Goal: Task Accomplishment & Management: Manage account settings

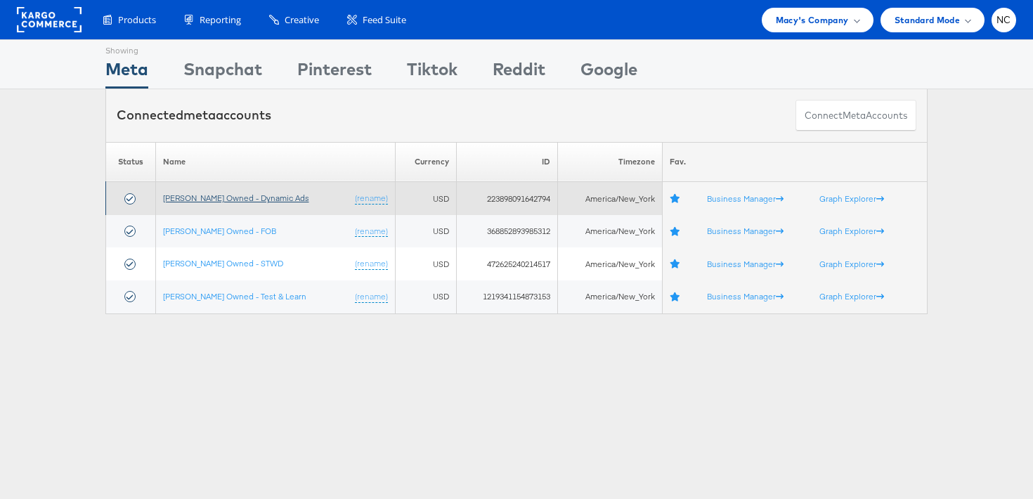
click at [210, 201] on link "Macy's Owned - Dynamic Ads" at bounding box center [236, 198] width 146 height 11
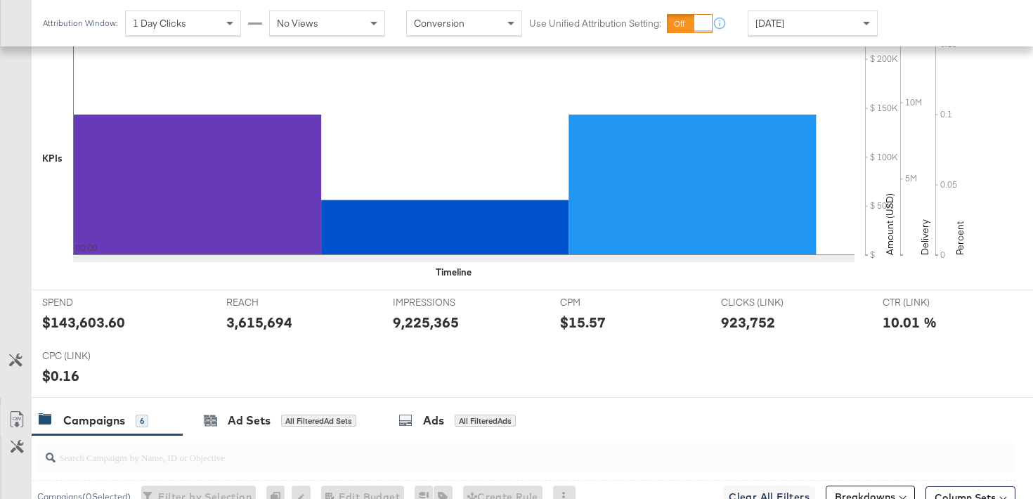
scroll to position [460, 0]
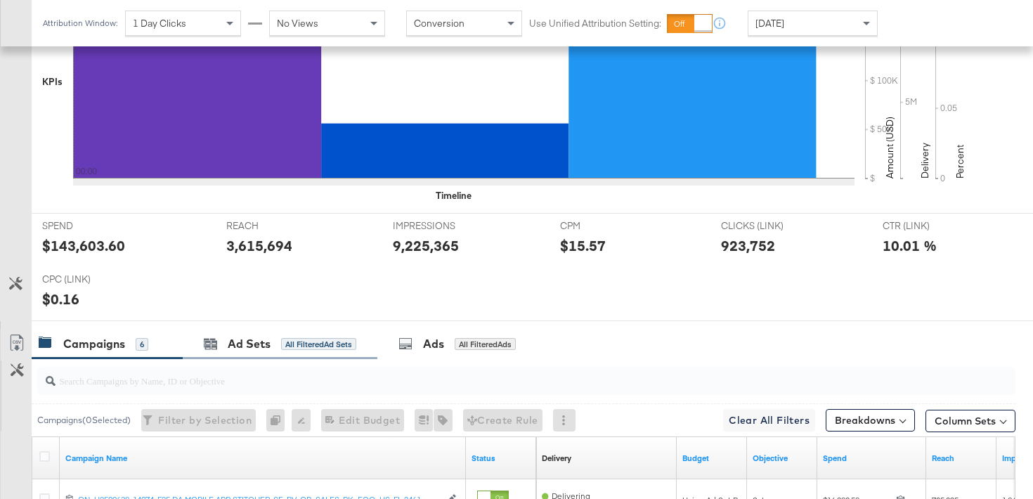
click at [241, 356] on div "Ad Sets All Filtered Ad Sets" at bounding box center [280, 344] width 195 height 30
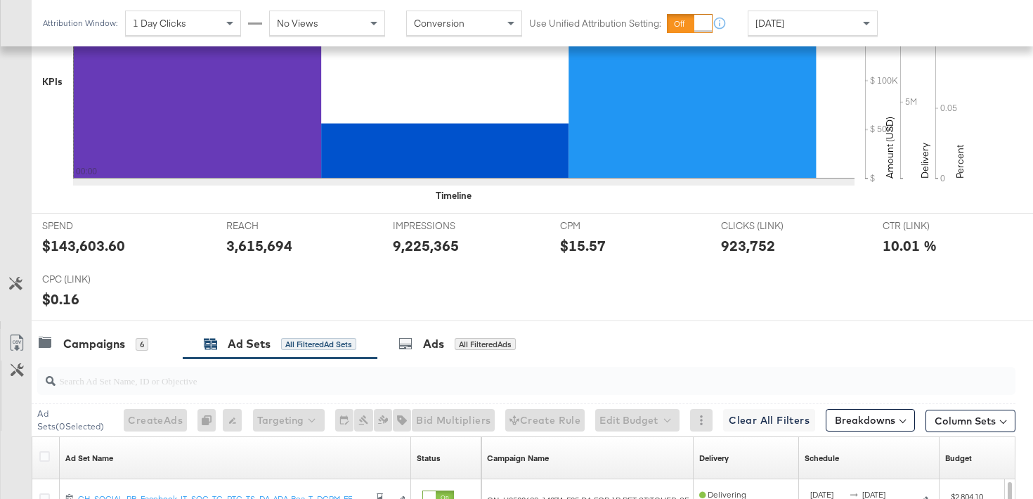
scroll to position [601, 0]
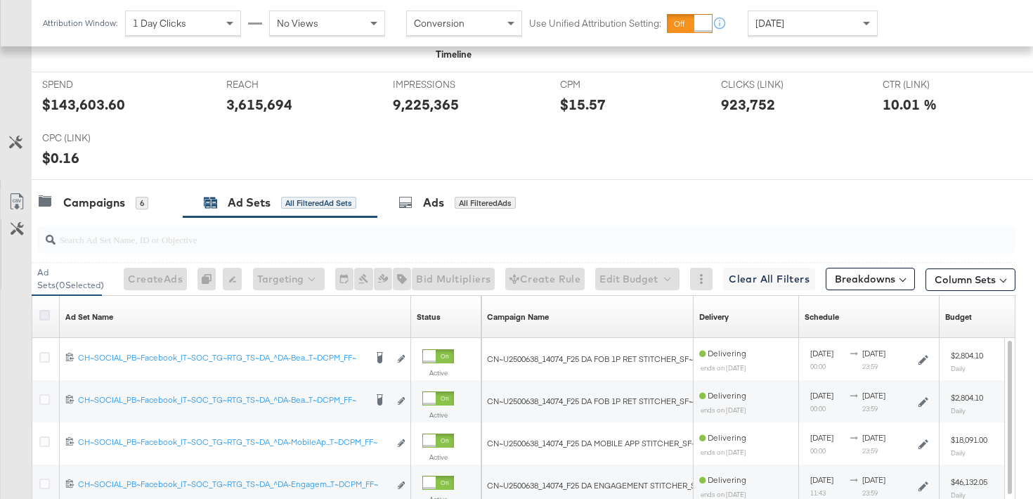
click at [43, 318] on icon at bounding box center [44, 315] width 11 height 11
click at [0, 0] on input "checkbox" at bounding box center [0, 0] width 0 height 0
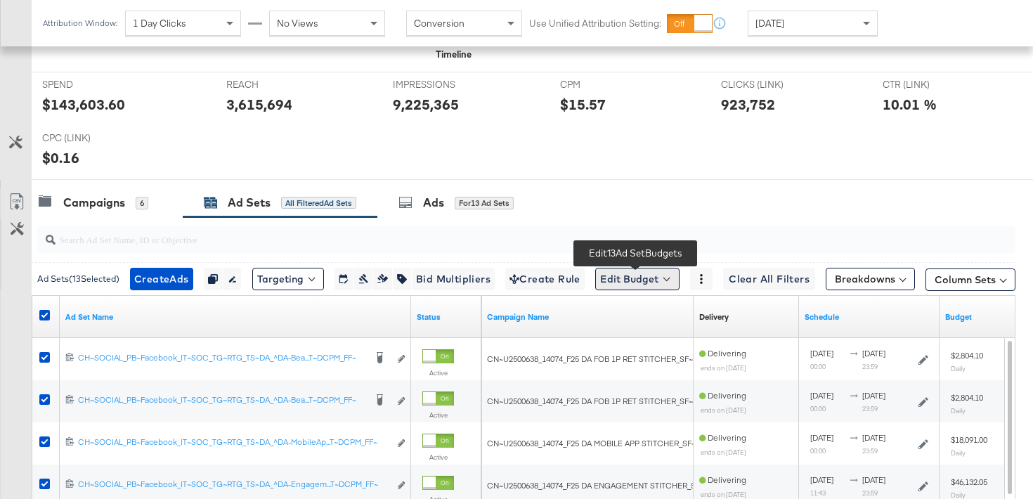
click at [613, 273] on button "Edit Budget" at bounding box center [637, 279] width 84 height 22
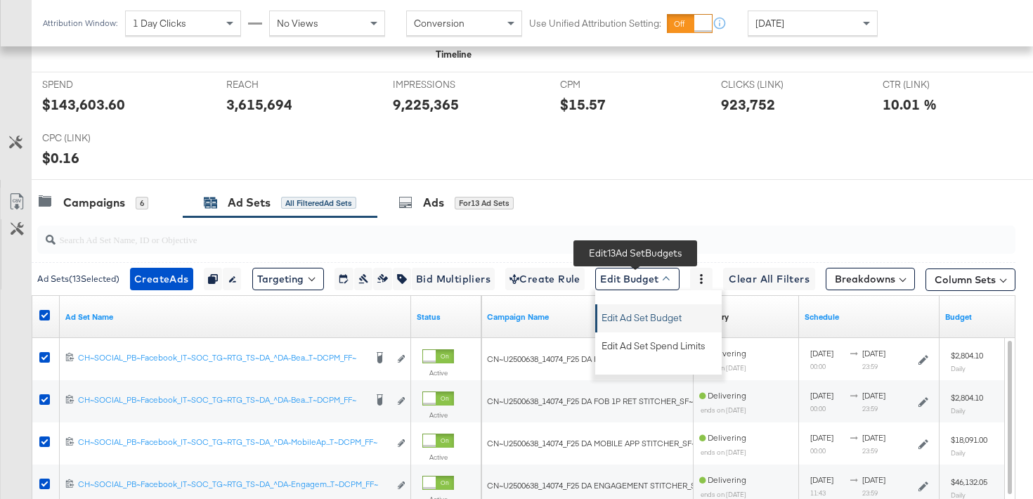
click at [620, 305] on button "Edit Ad Set Budget" at bounding box center [659, 315] width 124 height 22
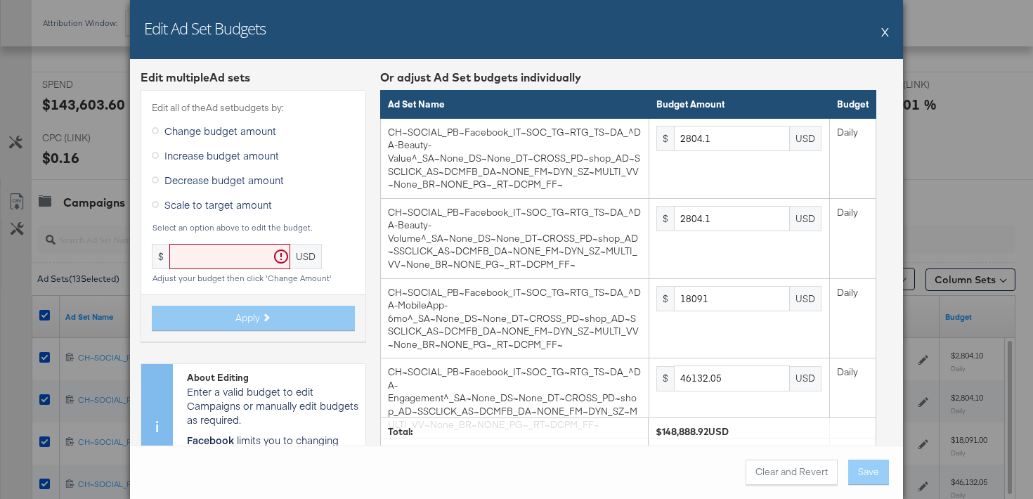
click at [212, 204] on span "Scale to target amount" at bounding box center [218, 204] width 108 height 14
click at [0, 0] on input "Scale to target amount" at bounding box center [0, 0] width 0 height 0
click at [212, 254] on input "text" at bounding box center [229, 257] width 121 height 26
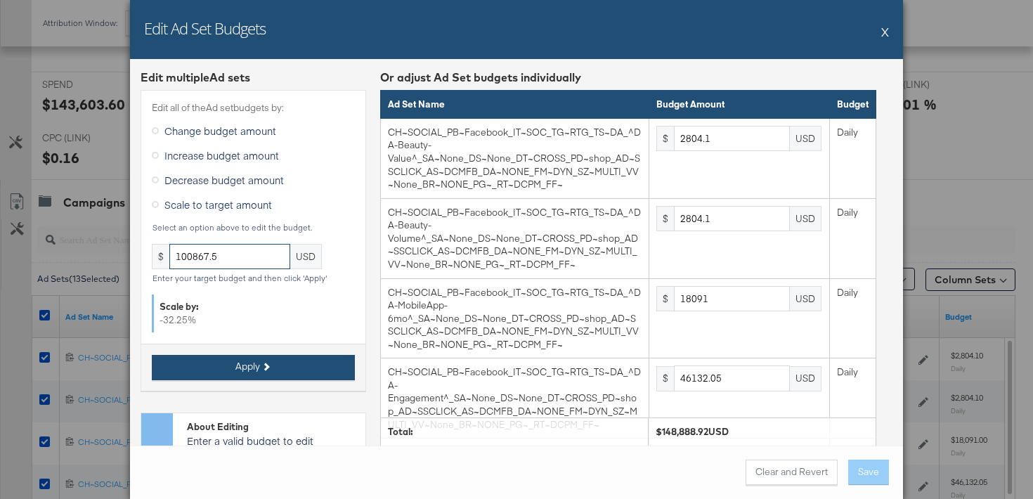
type input "100867.5"
click at [249, 357] on button "Apply" at bounding box center [253, 367] width 203 height 25
type input "1899.68"
type input "12256.07"
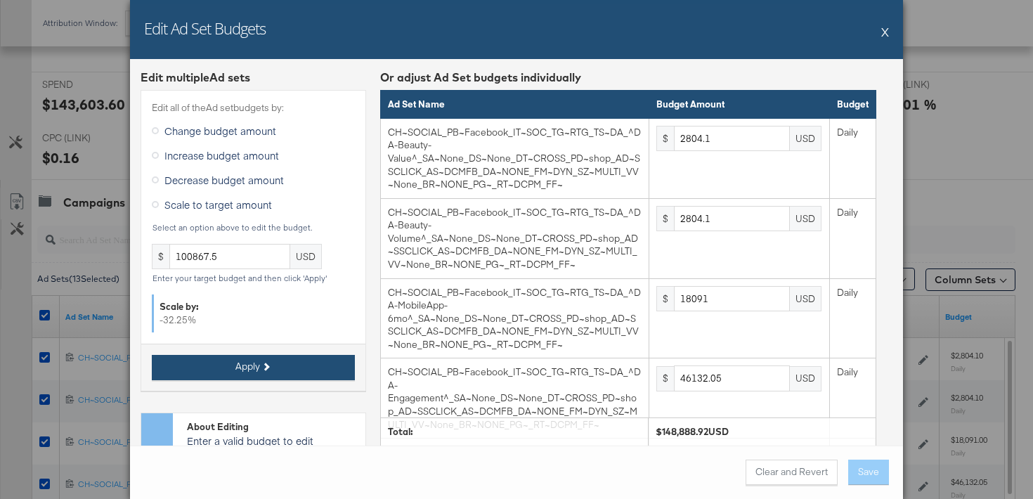
type input "31252.99"
type input "15932.89"
type input "16545.7"
type input "4902.43"
type input "2451.21"
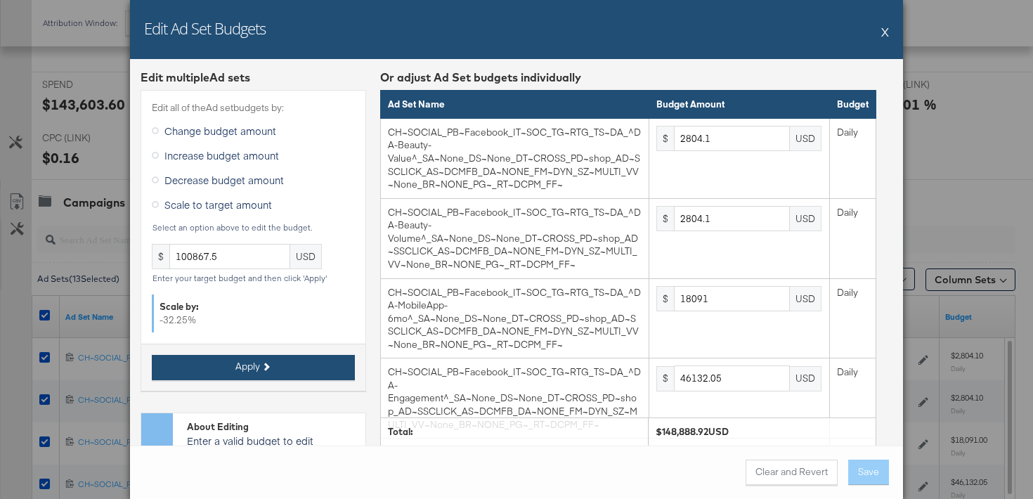
type input "2451.21"
type input "2083.53"
type input "1225.6"
type input "6740.84"
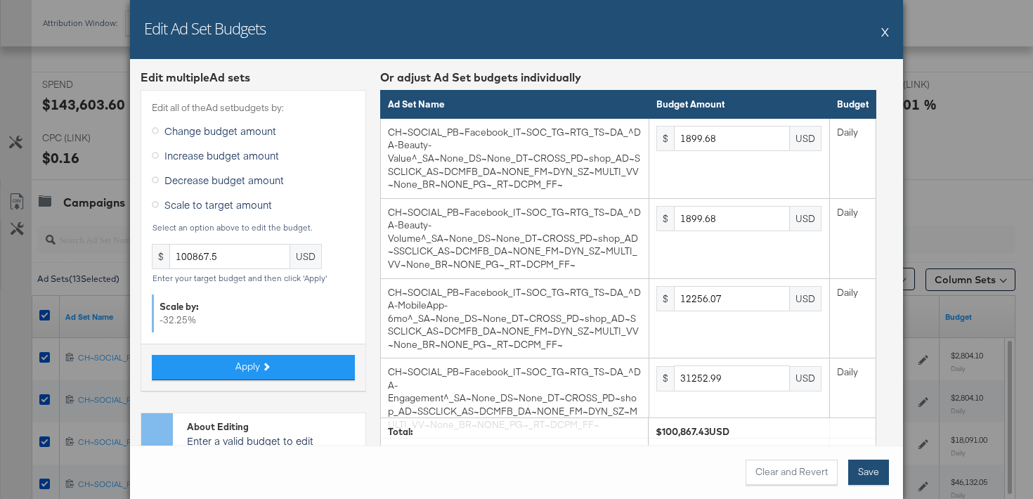
click at [864, 467] on button "Save" at bounding box center [868, 472] width 41 height 25
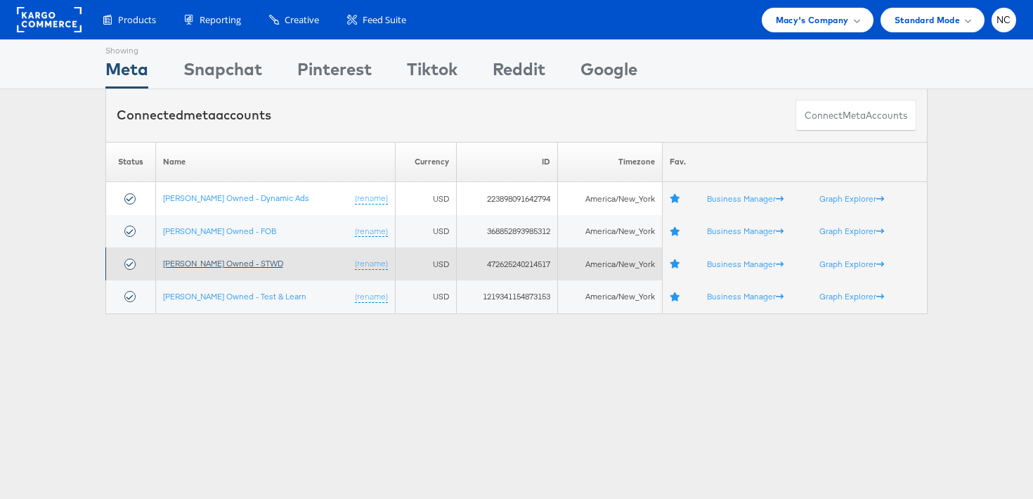
click at [231, 261] on link "[PERSON_NAME] Owned - STWD" at bounding box center [223, 263] width 120 height 11
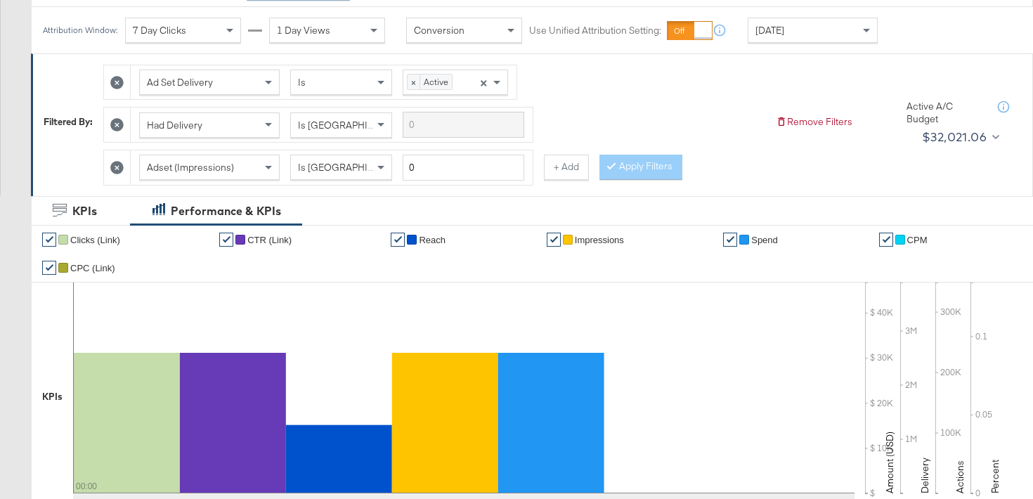
scroll to position [400, 0]
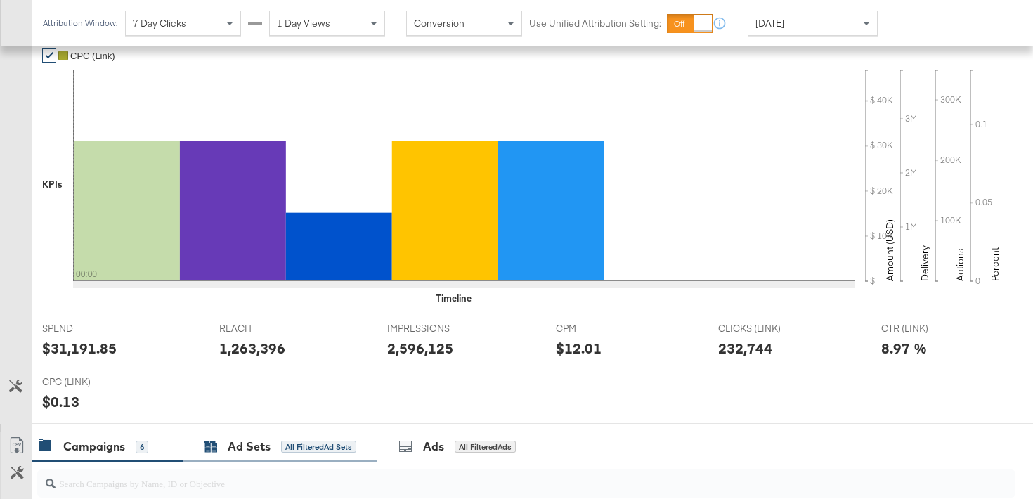
click at [272, 442] on div "Ad Sets All Filtered Ad Sets" at bounding box center [280, 446] width 152 height 16
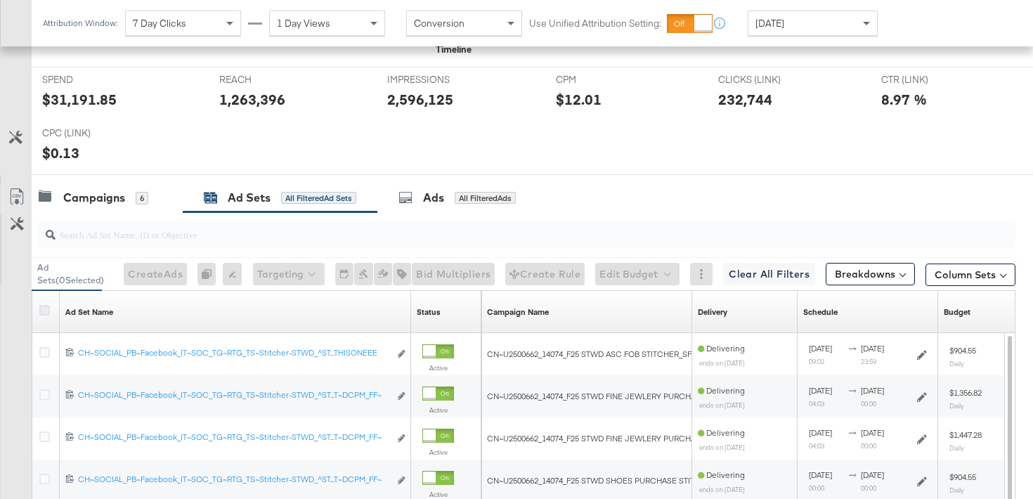
click at [44, 313] on icon at bounding box center [44, 310] width 11 height 11
click at [0, 0] on input "checkbox" at bounding box center [0, 0] width 0 height 0
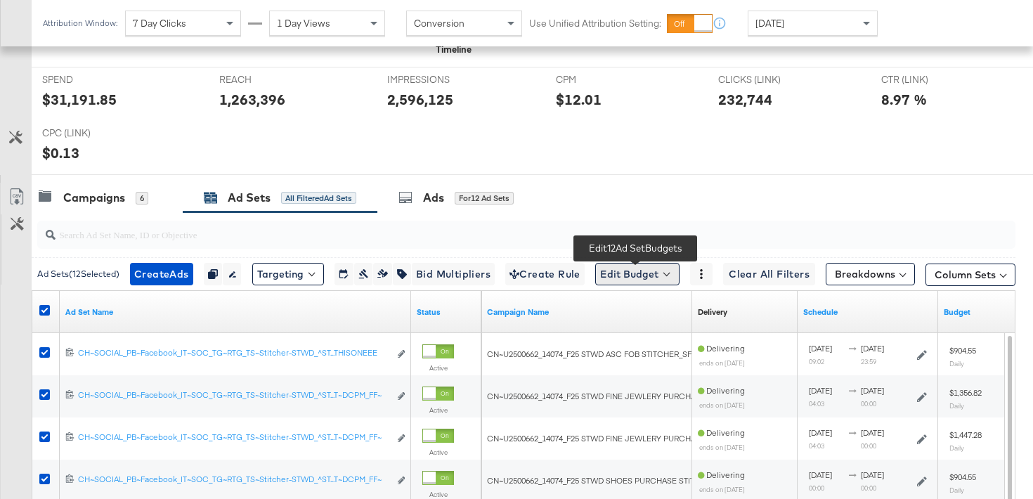
click at [648, 273] on button "Edit Budget" at bounding box center [637, 274] width 84 height 22
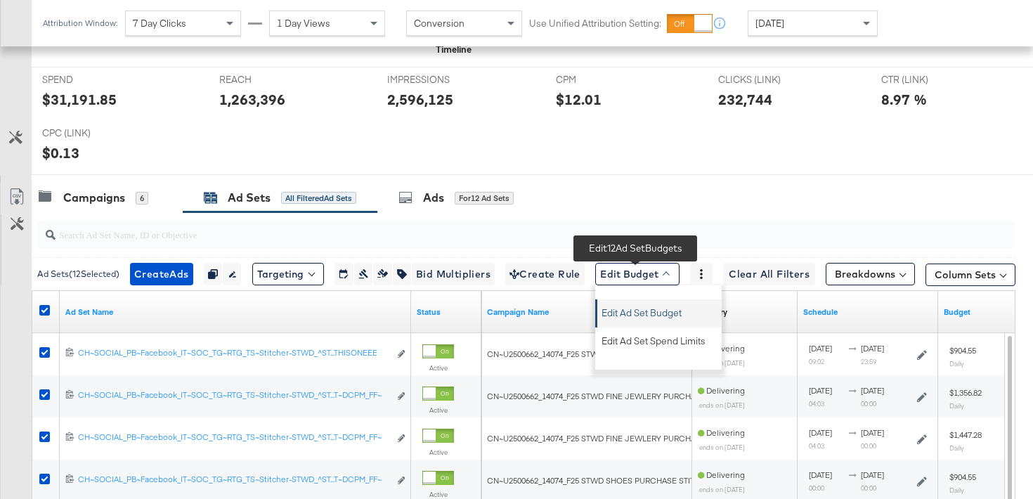
click at [619, 315] on span "Edit Ad Set Budget" at bounding box center [641, 310] width 80 height 18
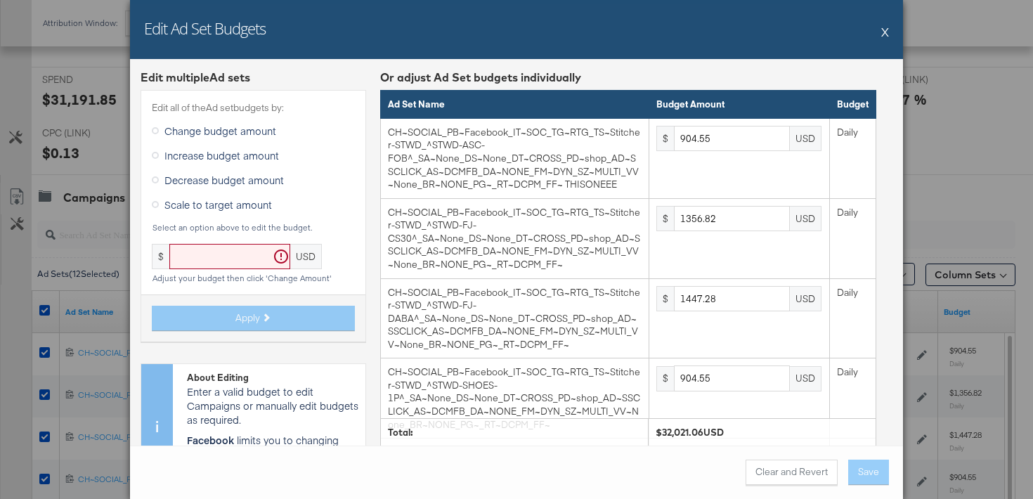
click at [184, 220] on div "Edit all of the Ad set budgets by: Change budget amount Increase budget amount …" at bounding box center [254, 216] width 226 height 252
click at [201, 204] on span "Scale to target amount" at bounding box center [218, 204] width 108 height 14
click at [0, 0] on input "Scale to target amount" at bounding box center [0, 0] width 0 height 0
click at [233, 256] on input "text" at bounding box center [229, 257] width 121 height 26
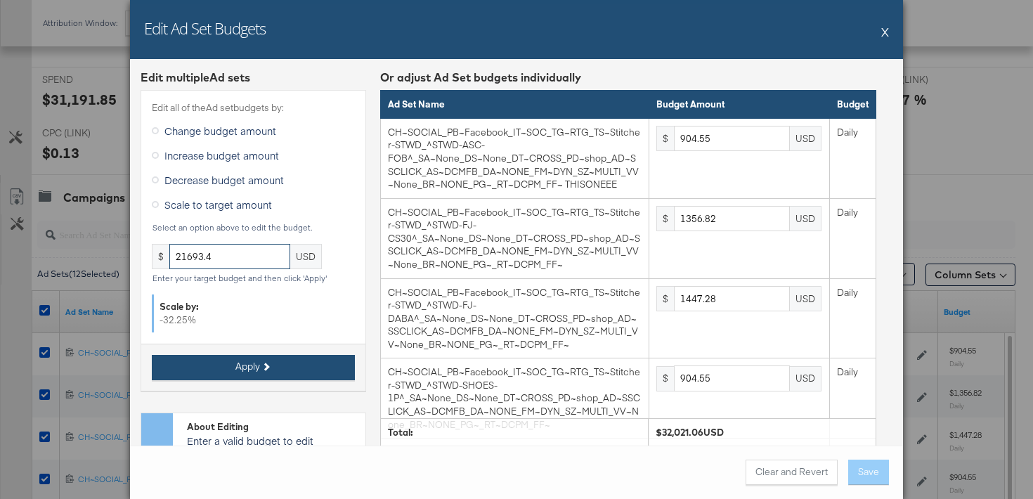
type input "21693.4"
click at [228, 365] on button "Apply" at bounding box center [253, 367] width 203 height 25
type input "612.8"
type input "919.2"
type input "980.49"
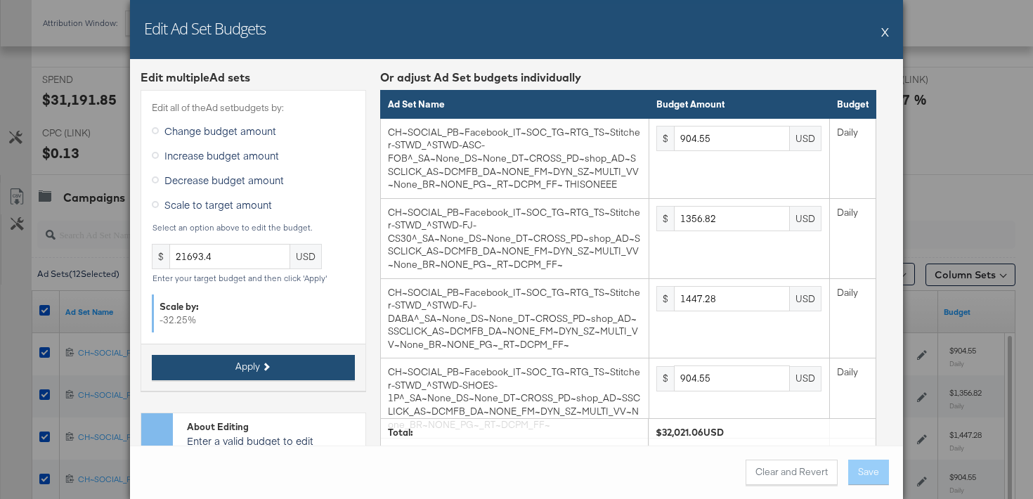
type input "612.8"
type input "1838.42"
type input "1409.45"
type input "2696.35"
type input "2451.23"
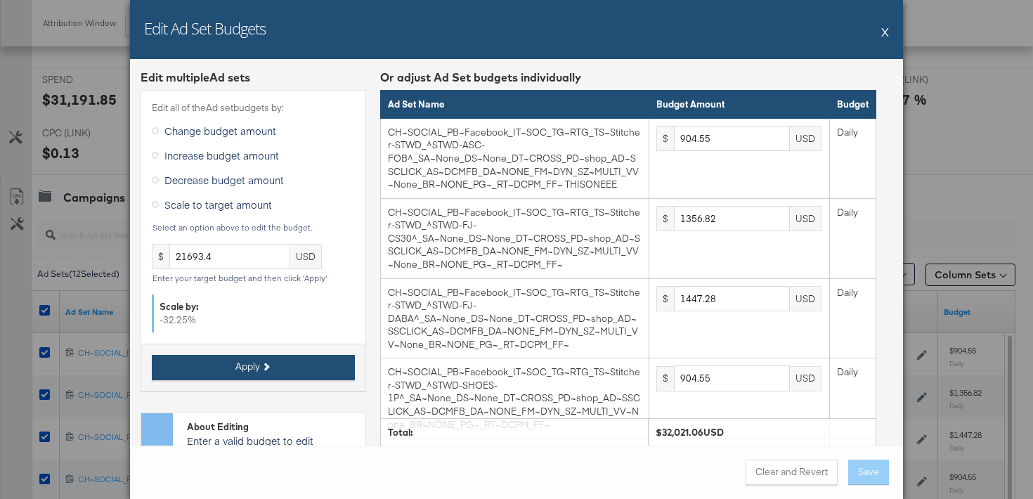
type input "3064.04"
type input "2696.35"
type input "1593.3"
type input "2818.91"
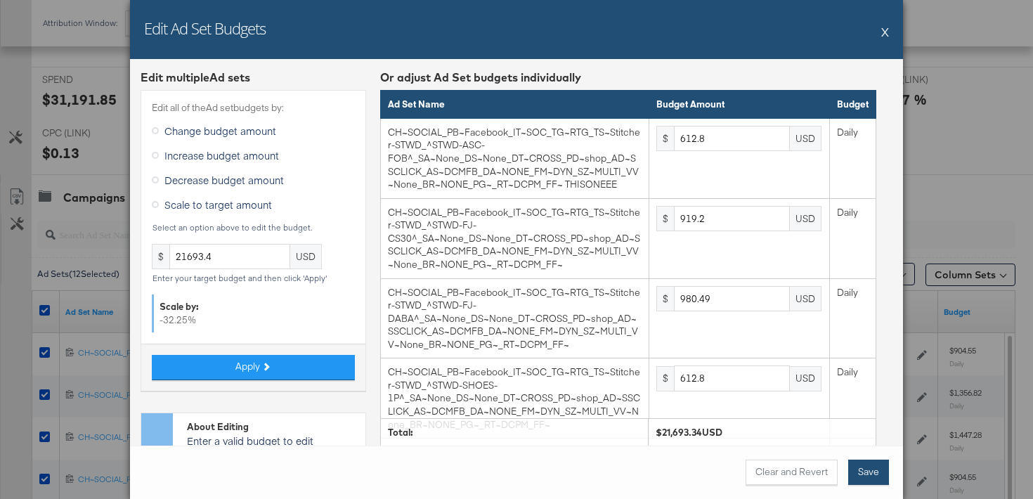
click at [876, 479] on button "Save" at bounding box center [868, 472] width 41 height 25
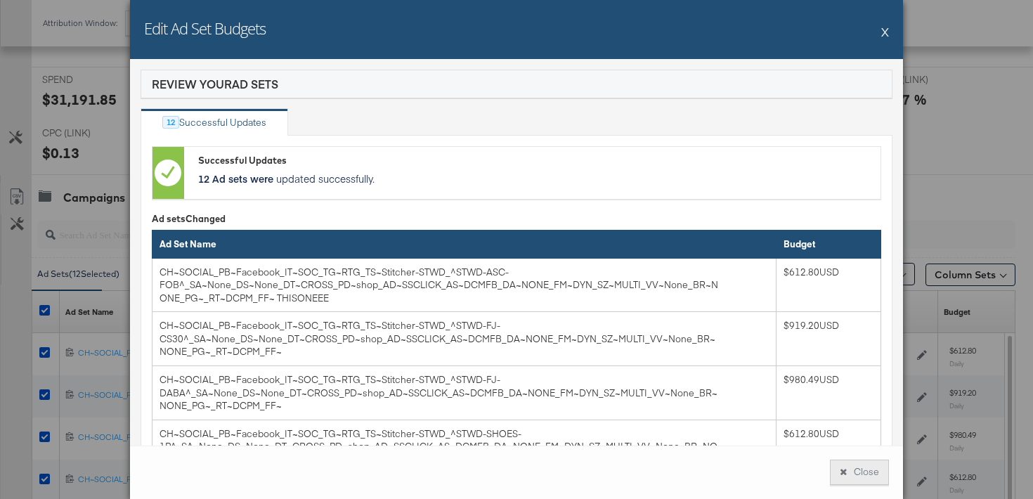
click at [854, 463] on button "Close" at bounding box center [859, 472] width 59 height 25
